Goal: Register for event/course

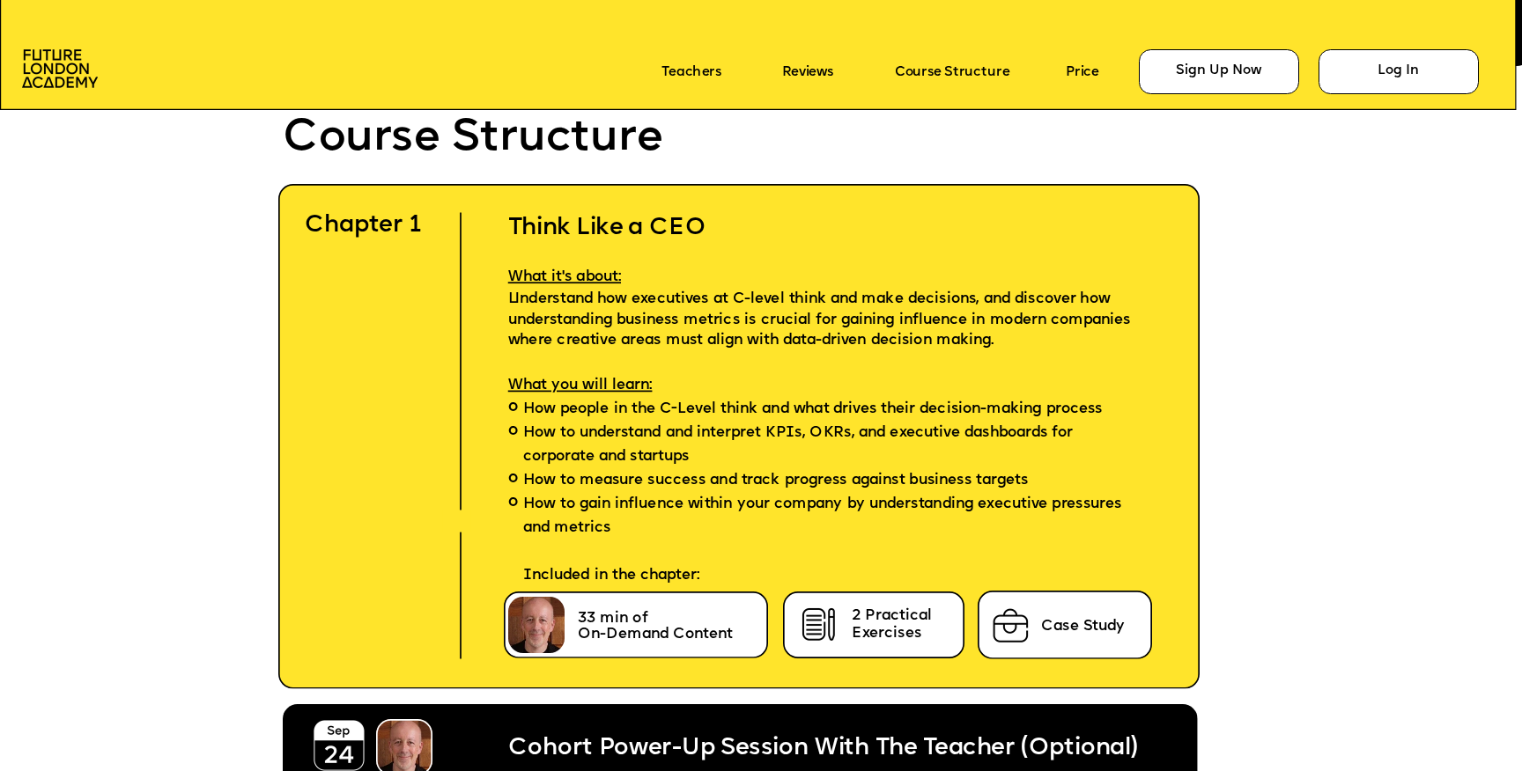
scroll to position [4598, 0]
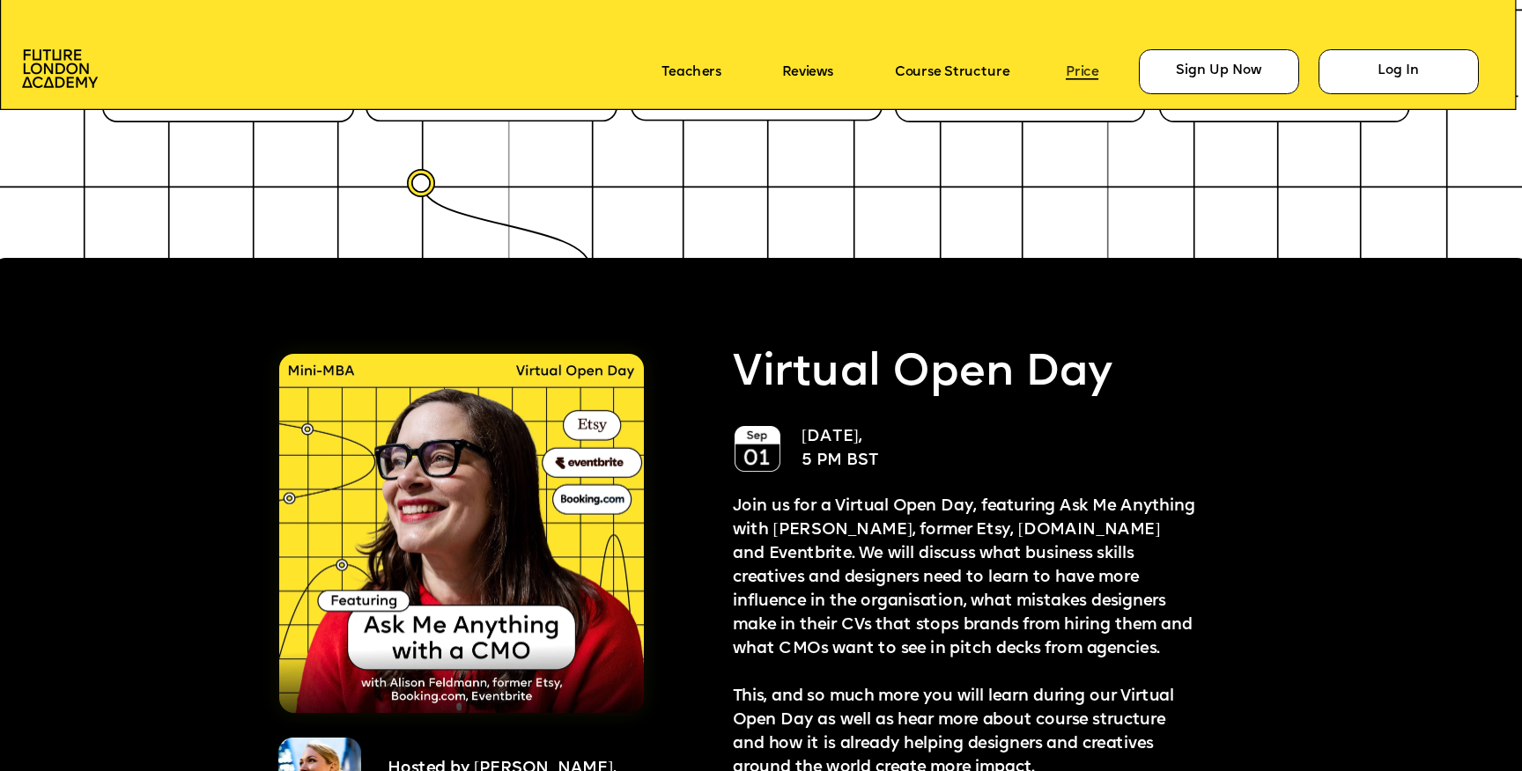
click at [1073, 65] on link "Price" at bounding box center [1082, 71] width 33 height 15
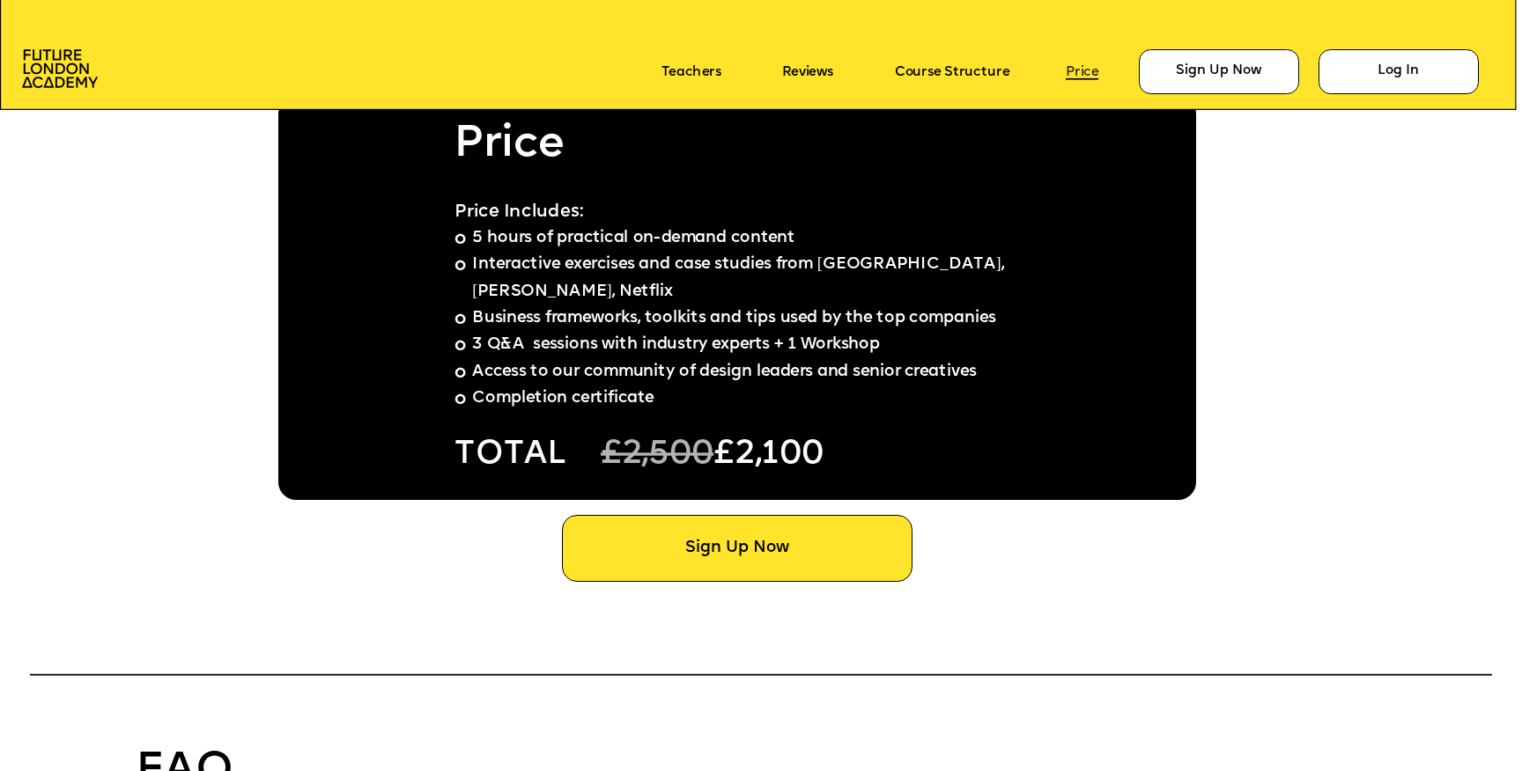
scroll to position [11813, 0]
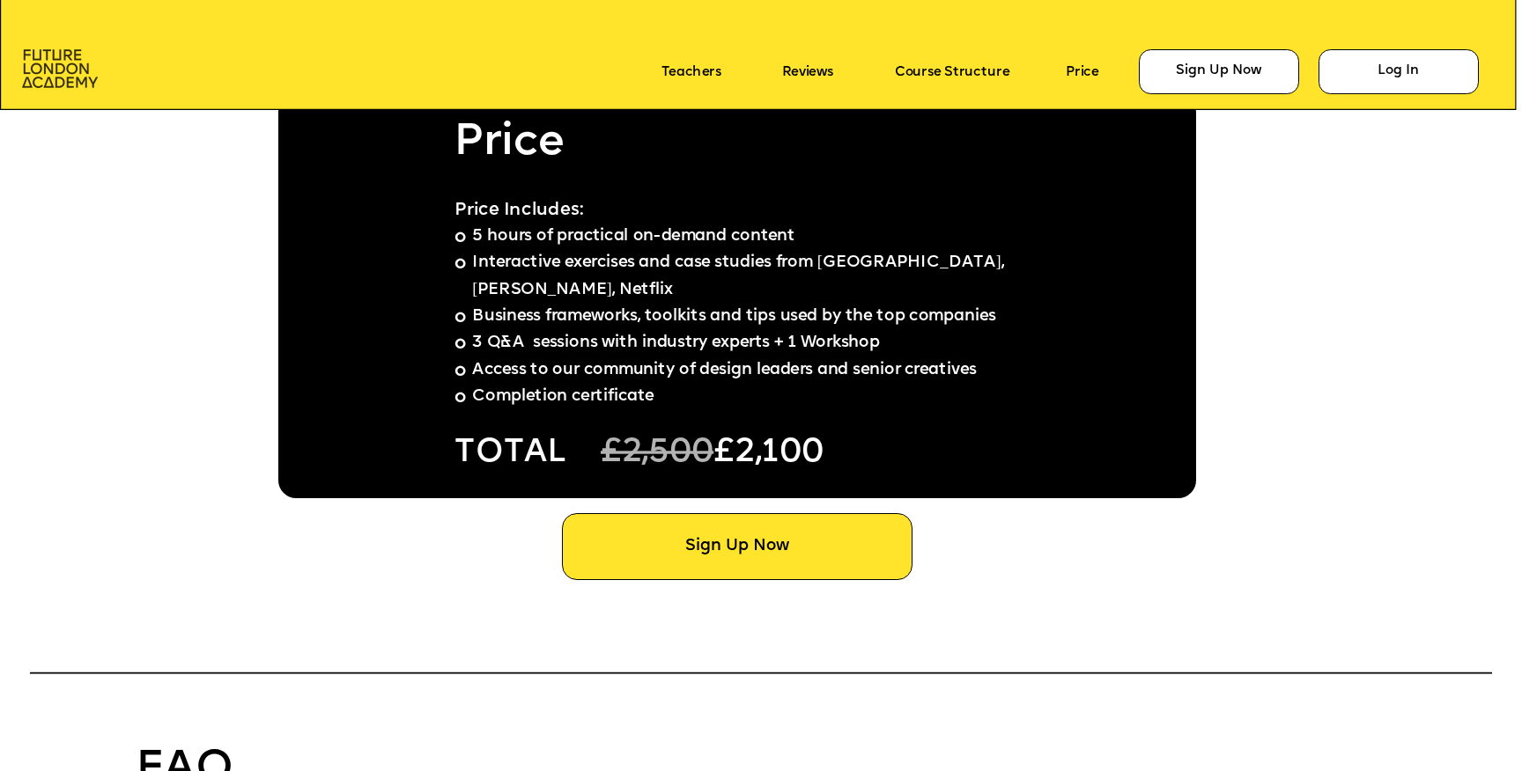
click at [50, 57] on img at bounding box center [60, 68] width 76 height 39
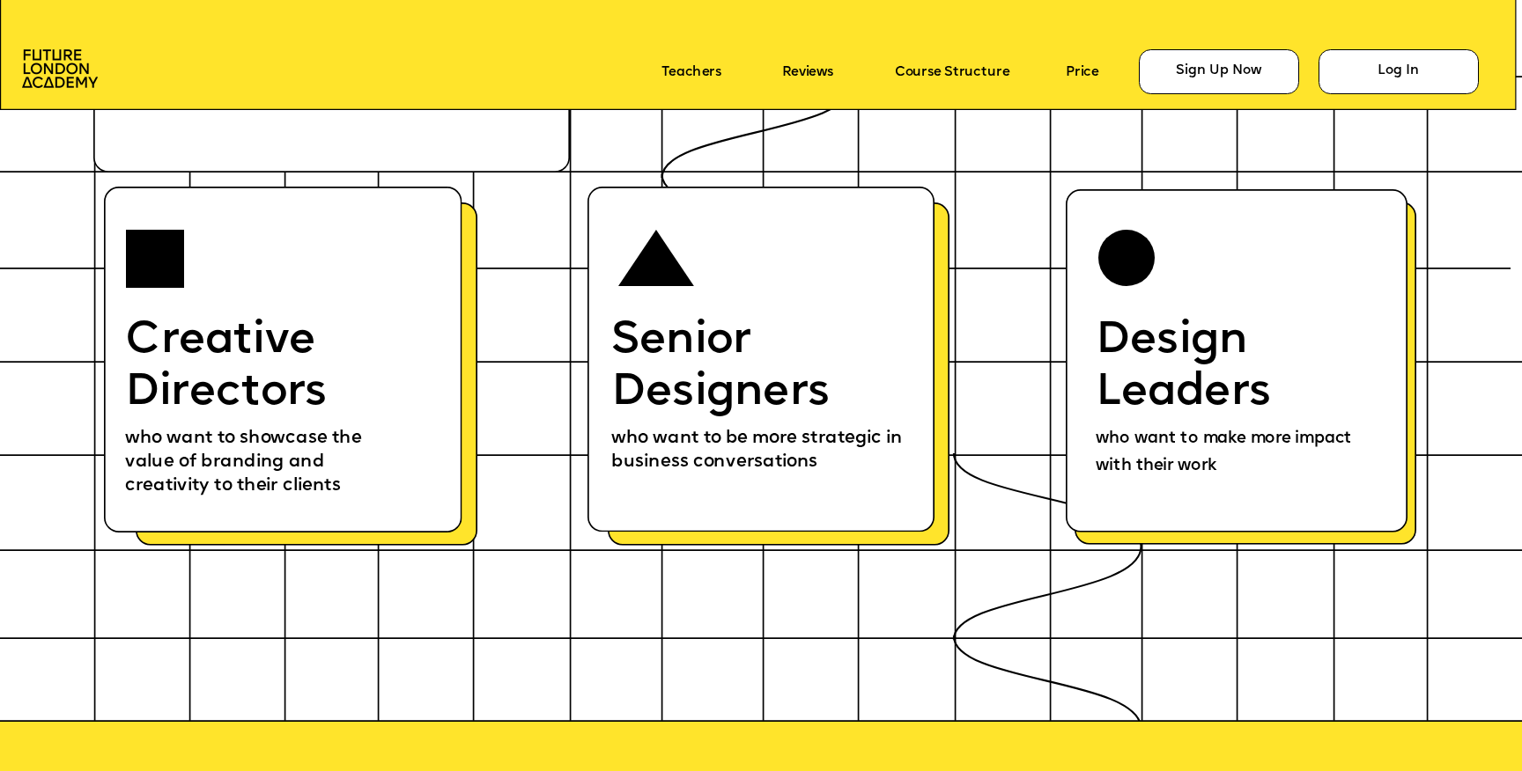
scroll to position [9038, 0]
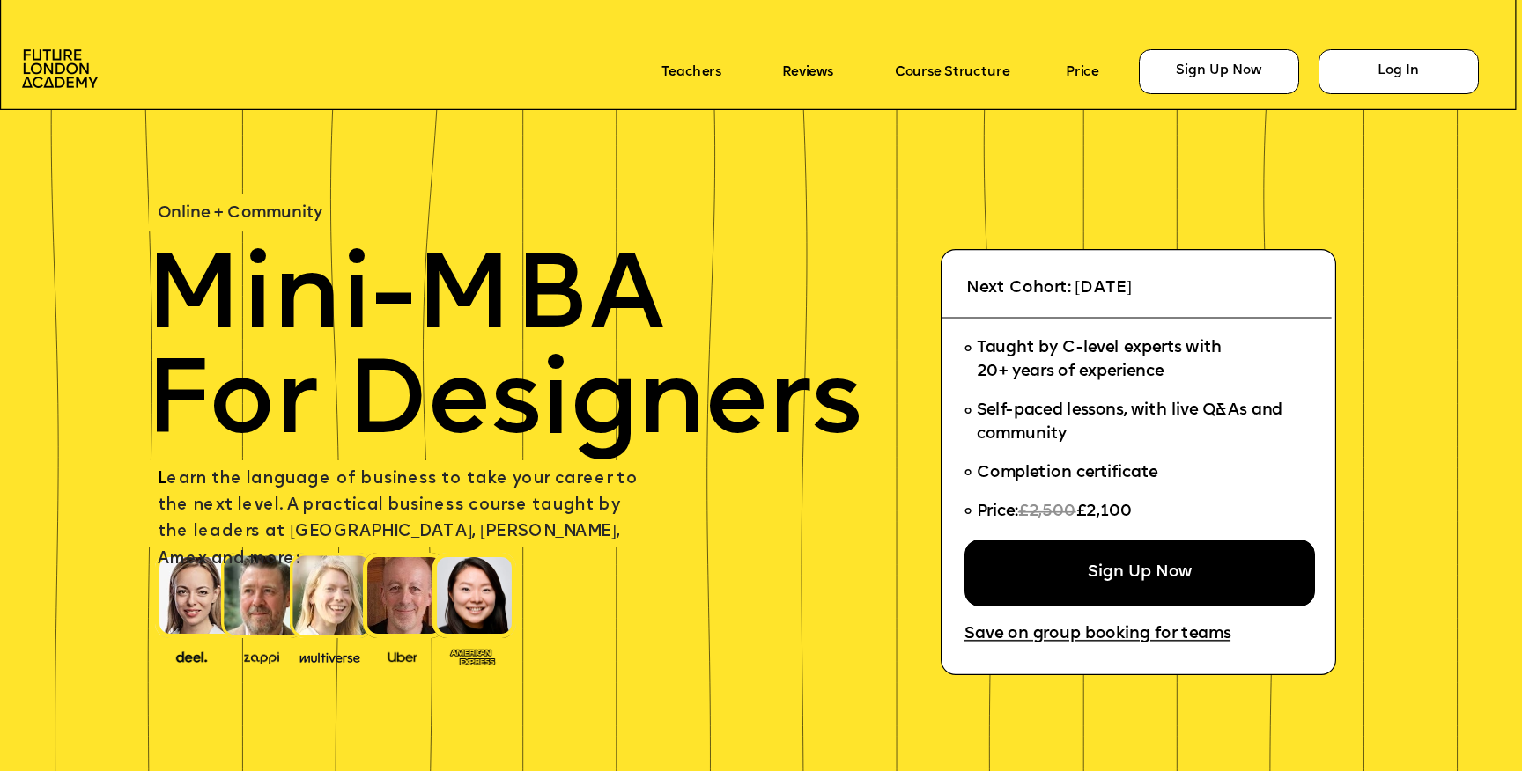
scroll to position [9298, 0]
